Goal: Task Accomplishment & Management: Use online tool/utility

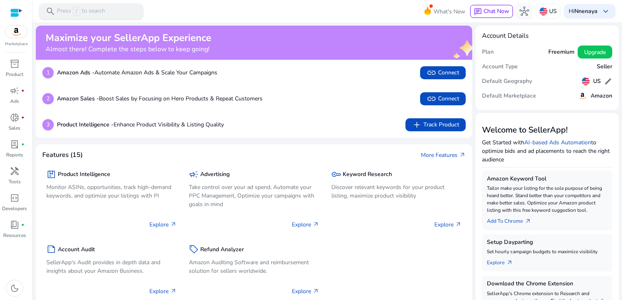
click at [112, 12] on div "search Press / to search" at bounding box center [91, 11] width 104 height 16
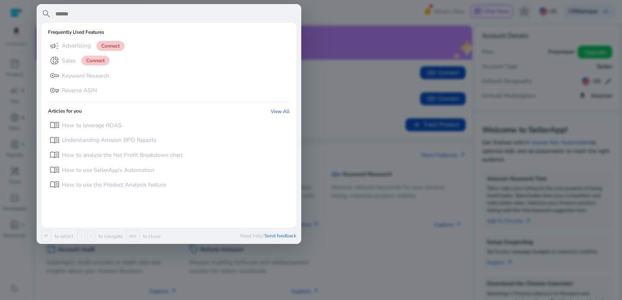
click at [8, 88] on div at bounding box center [311, 150] width 622 height 300
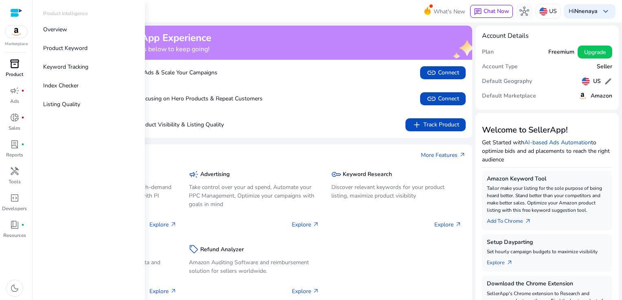
click at [17, 69] on span "inventory_2" at bounding box center [15, 64] width 10 height 10
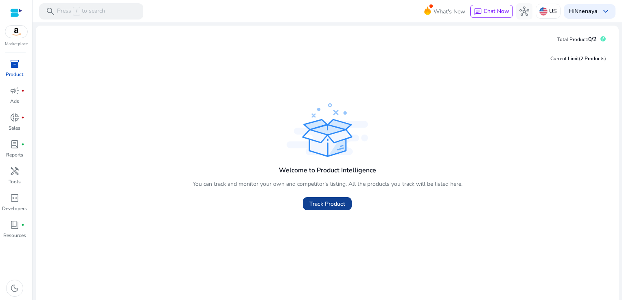
click at [303, 198] on span at bounding box center [327, 204] width 49 height 20
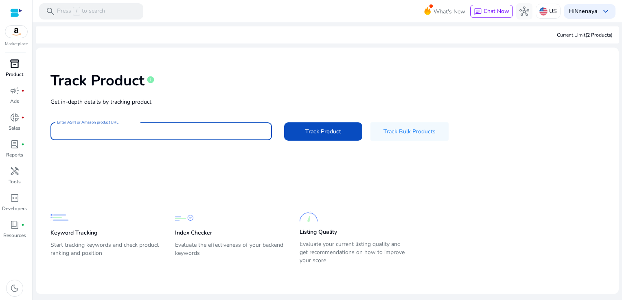
click at [171, 127] on input "Enter ASIN or Amazon product URL" at bounding box center [161, 131] width 208 height 9
paste input "**********"
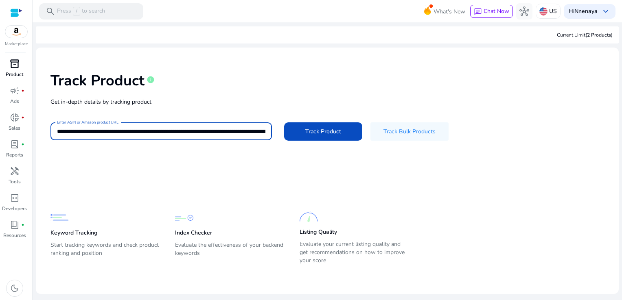
scroll to position [0, 904]
type input "**********"
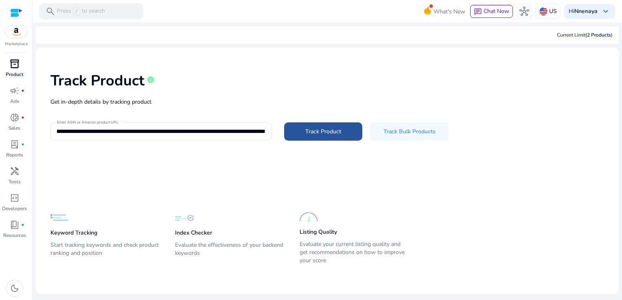
scroll to position [0, 0]
click at [329, 128] on span "Track Product" at bounding box center [323, 131] width 36 height 9
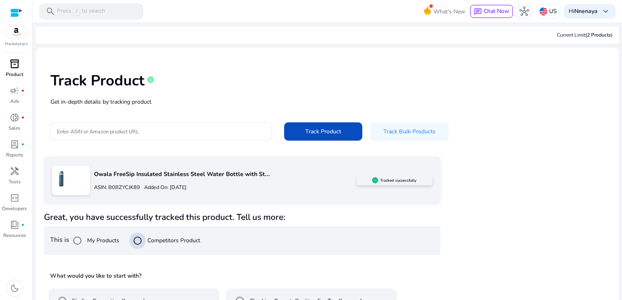
scroll to position [55, 0]
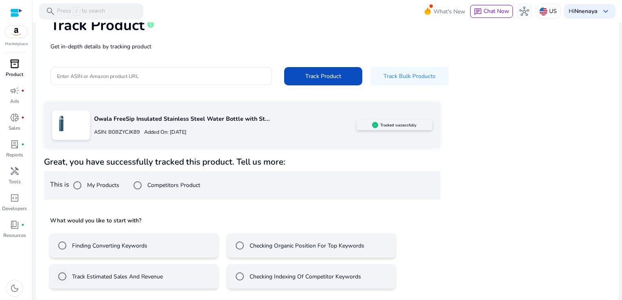
click at [152, 273] on label "Track Estimated Sales And Revenue" at bounding box center [116, 277] width 92 height 9
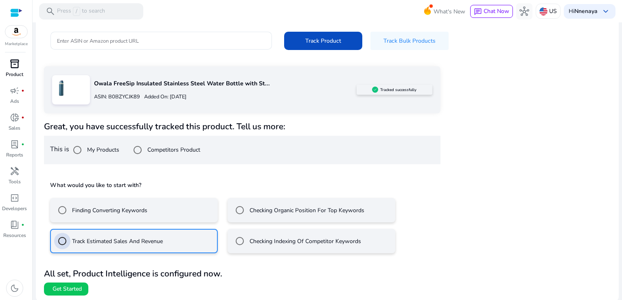
scroll to position [91, 0]
click at [83, 287] on span at bounding box center [66, 289] width 44 height 20
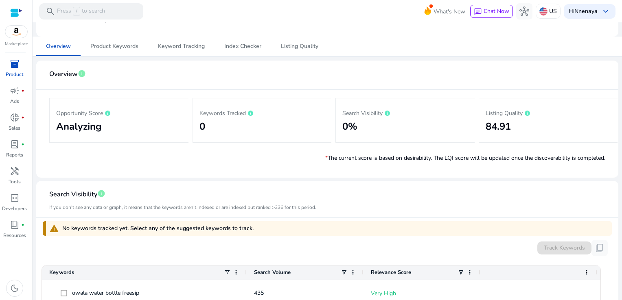
scroll to position [78, 0]
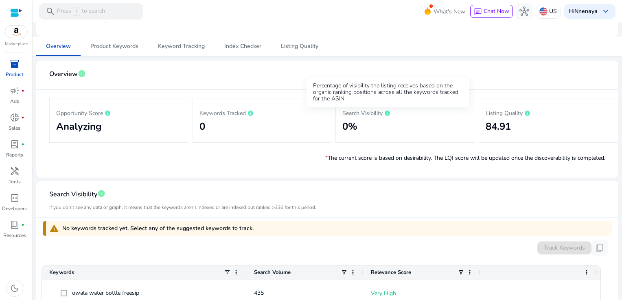
click at [389, 112] on icon at bounding box center [387, 113] width 5 height 5
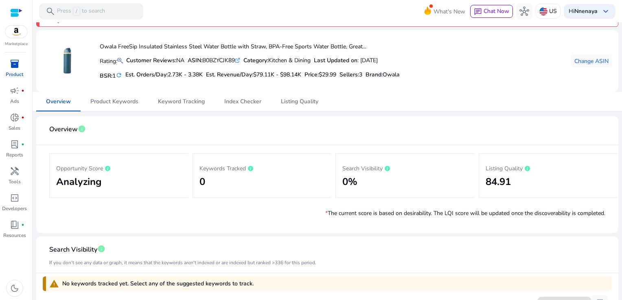
scroll to position [19, 0]
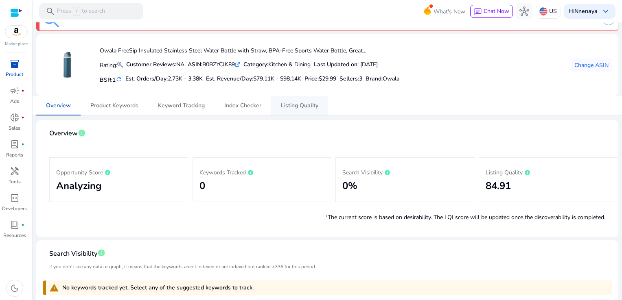
click at [297, 108] on span "Listing Quality" at bounding box center [299, 106] width 37 height 6
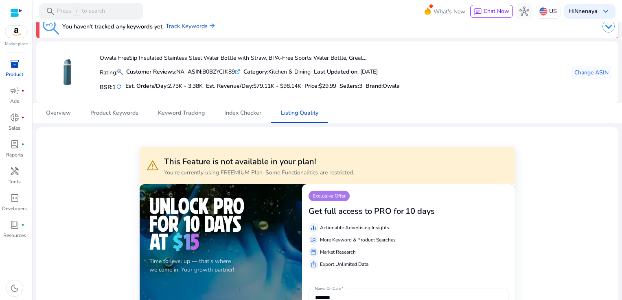
scroll to position [10, 0]
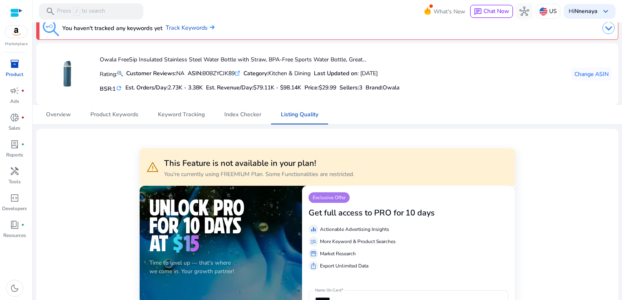
click at [227, 74] on div "ASIN: B0BZYCJK89 .st0{fill:#2c8af8}" at bounding box center [214, 73] width 53 height 9
copy div "B0BZYCJK89"
click at [368, 94] on div "Owala FreeSip Insulated Stainless Steel Water Bottle with Straw, BPA-Free Sport…" at bounding box center [221, 74] width 357 height 49
